Goal: Book appointment/travel/reservation

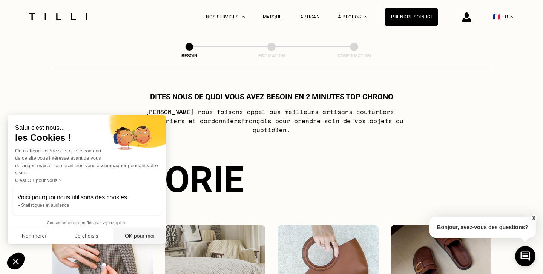
click at [135, 236] on button "OK pour moi" at bounding box center [139, 236] width 53 height 16
checkbox input "true"
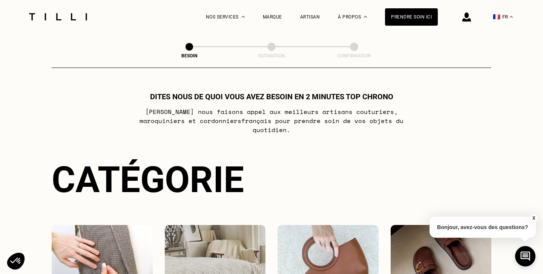
click at [269, 48] on span at bounding box center [271, 47] width 8 height 8
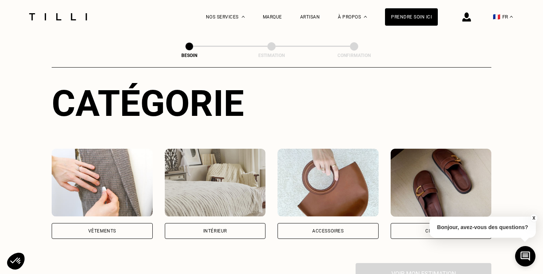
scroll to position [169, 0]
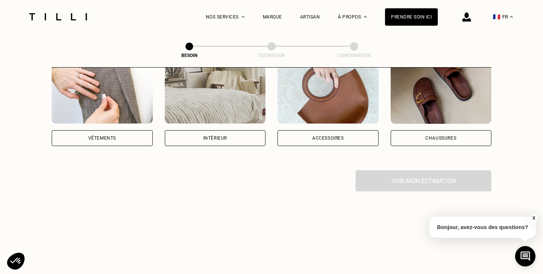
click at [220, 136] on div "Intérieur" at bounding box center [215, 138] width 24 height 5
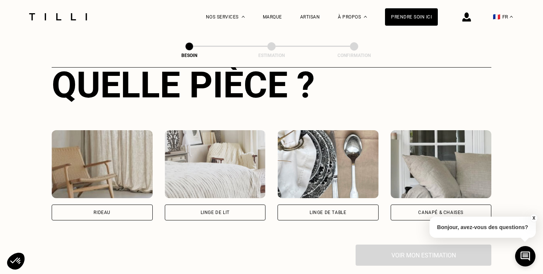
scroll to position [300, 0]
click at [111, 204] on div "Rideau" at bounding box center [102, 212] width 101 height 16
select select "FR"
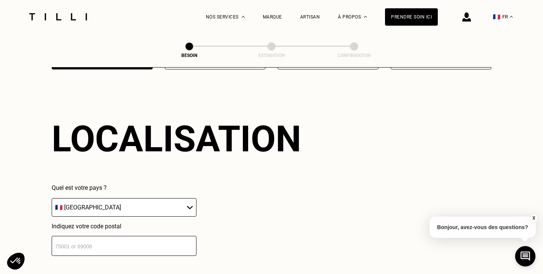
scroll to position [452, 0]
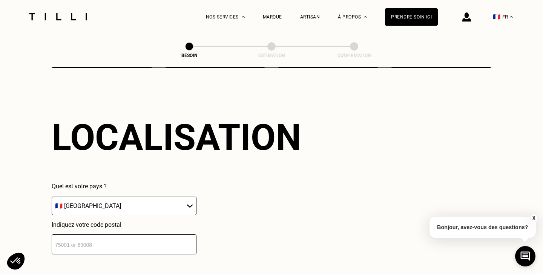
click at [180, 237] on input "number" at bounding box center [124, 244] width 145 height 20
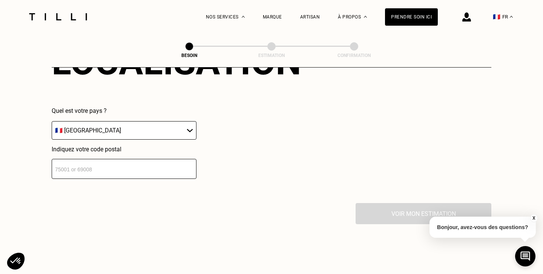
scroll to position [611, 0]
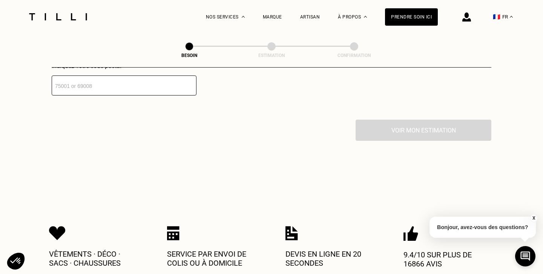
click at [138, 80] on input "number" at bounding box center [124, 85] width 145 height 20
type input "9212"
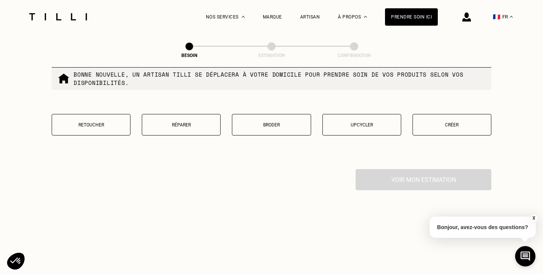
scroll to position [755, 0]
type input "92120"
click at [103, 121] on p "Retoucher" at bounding box center [91, 123] width 71 height 5
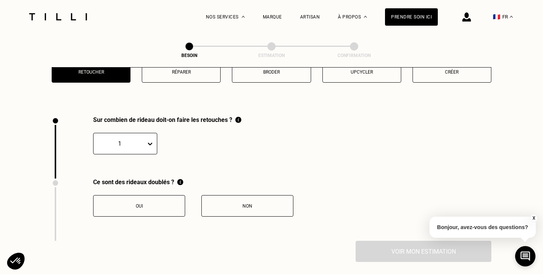
scroll to position [830, 0]
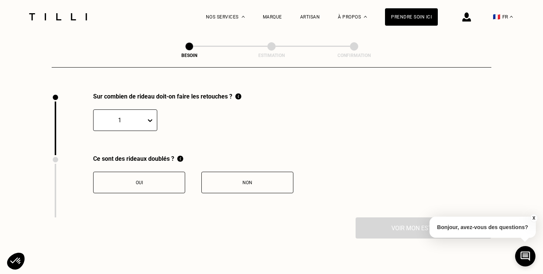
click at [158, 177] on button "Oui" at bounding box center [139, 183] width 92 height 22
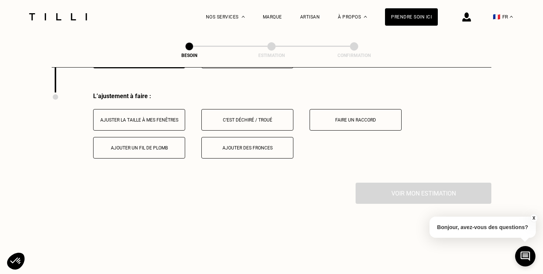
scroll to position [955, 0]
click at [169, 114] on button "Ajuster la taille à mes fenêtres" at bounding box center [139, 120] width 92 height 22
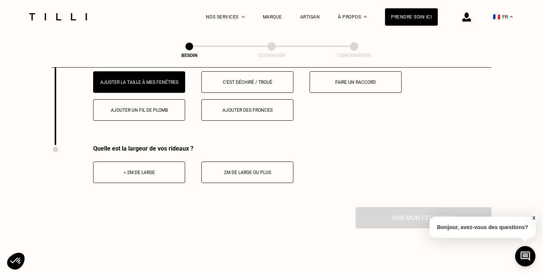
scroll to position [993, 0]
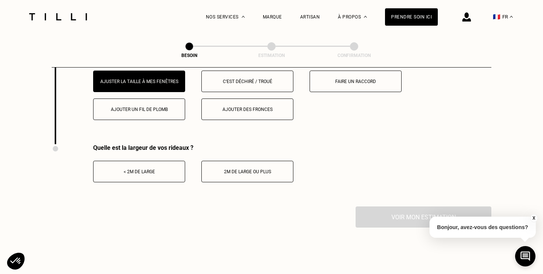
click at [157, 169] on div "< 2m de large" at bounding box center [139, 171] width 84 height 5
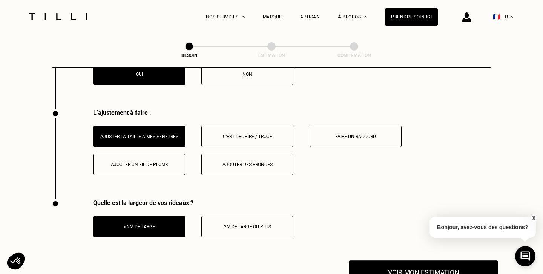
scroll to position [1005, 0]
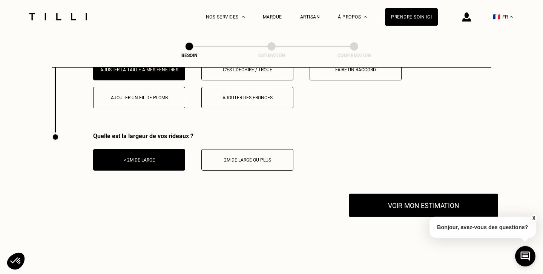
click at [394, 204] on button "Voir mon estimation" at bounding box center [423, 205] width 149 height 23
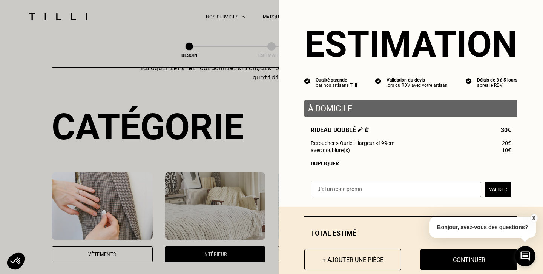
scroll to position [0, 0]
